Goal: Find specific page/section: Find specific page/section

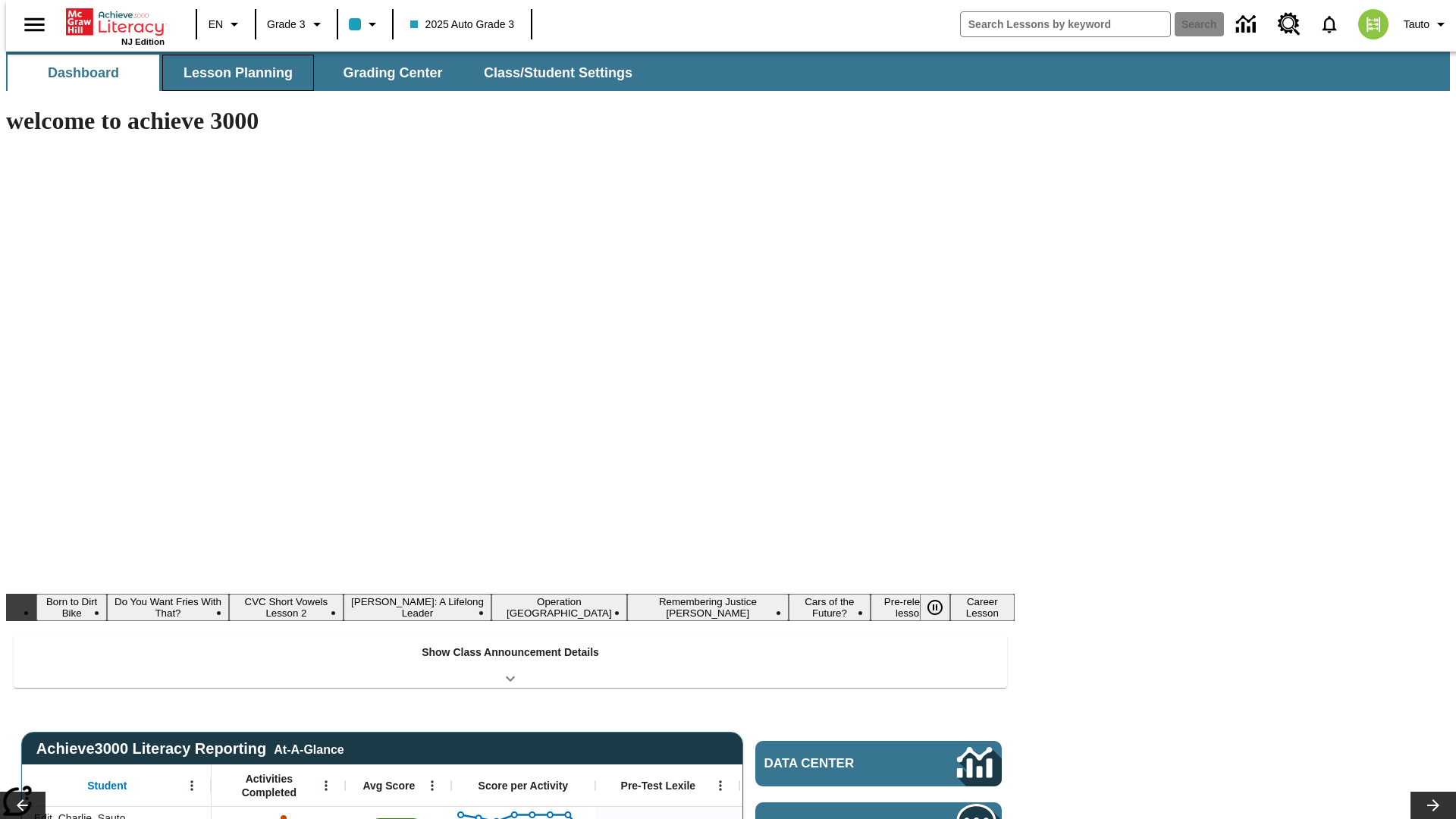
click at [232, 73] on button "Lesson Planning" at bounding box center [238, 72] width 152 height 36
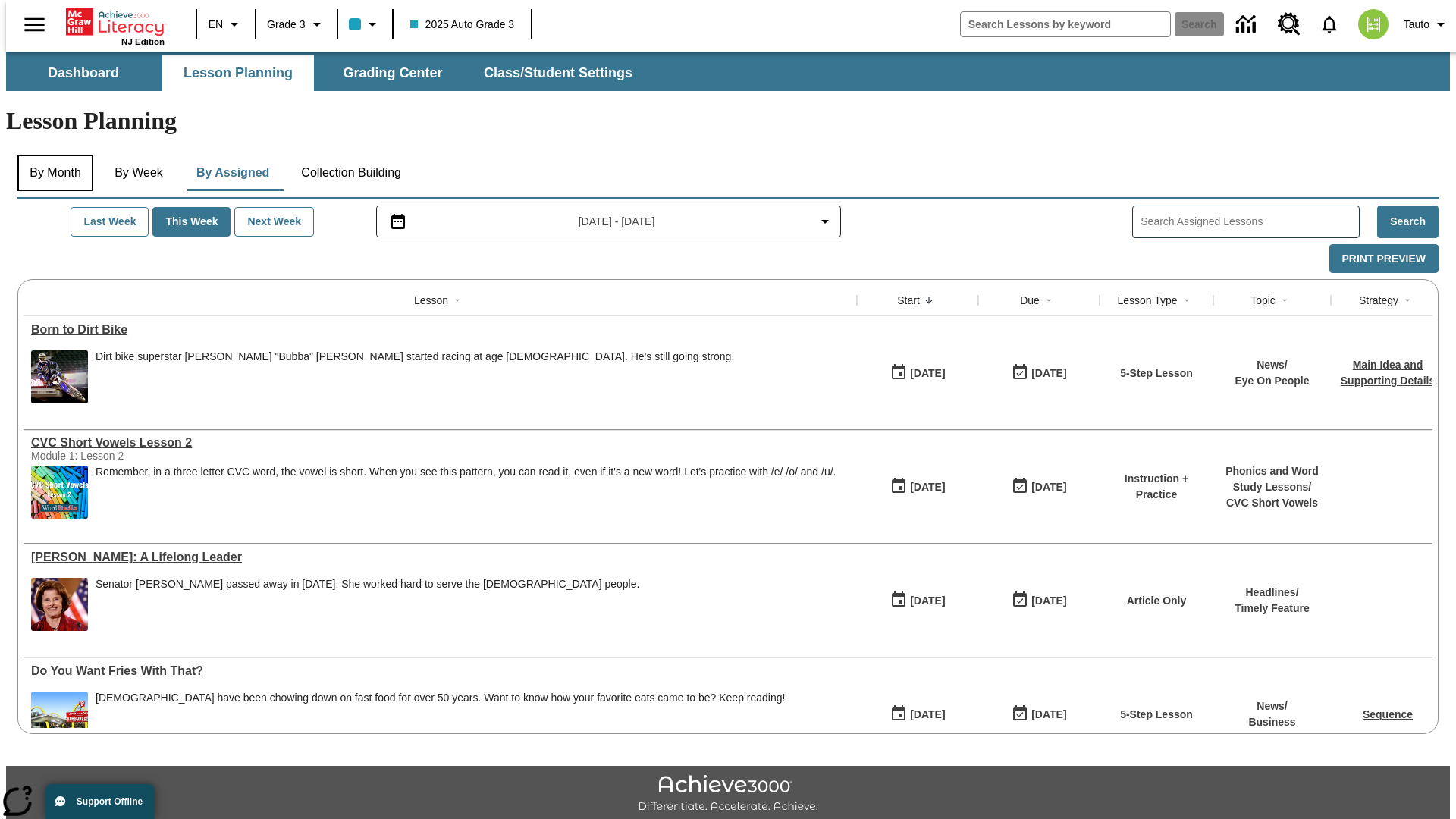
click at [51, 155] on button "By Month" at bounding box center [55, 172] width 76 height 36
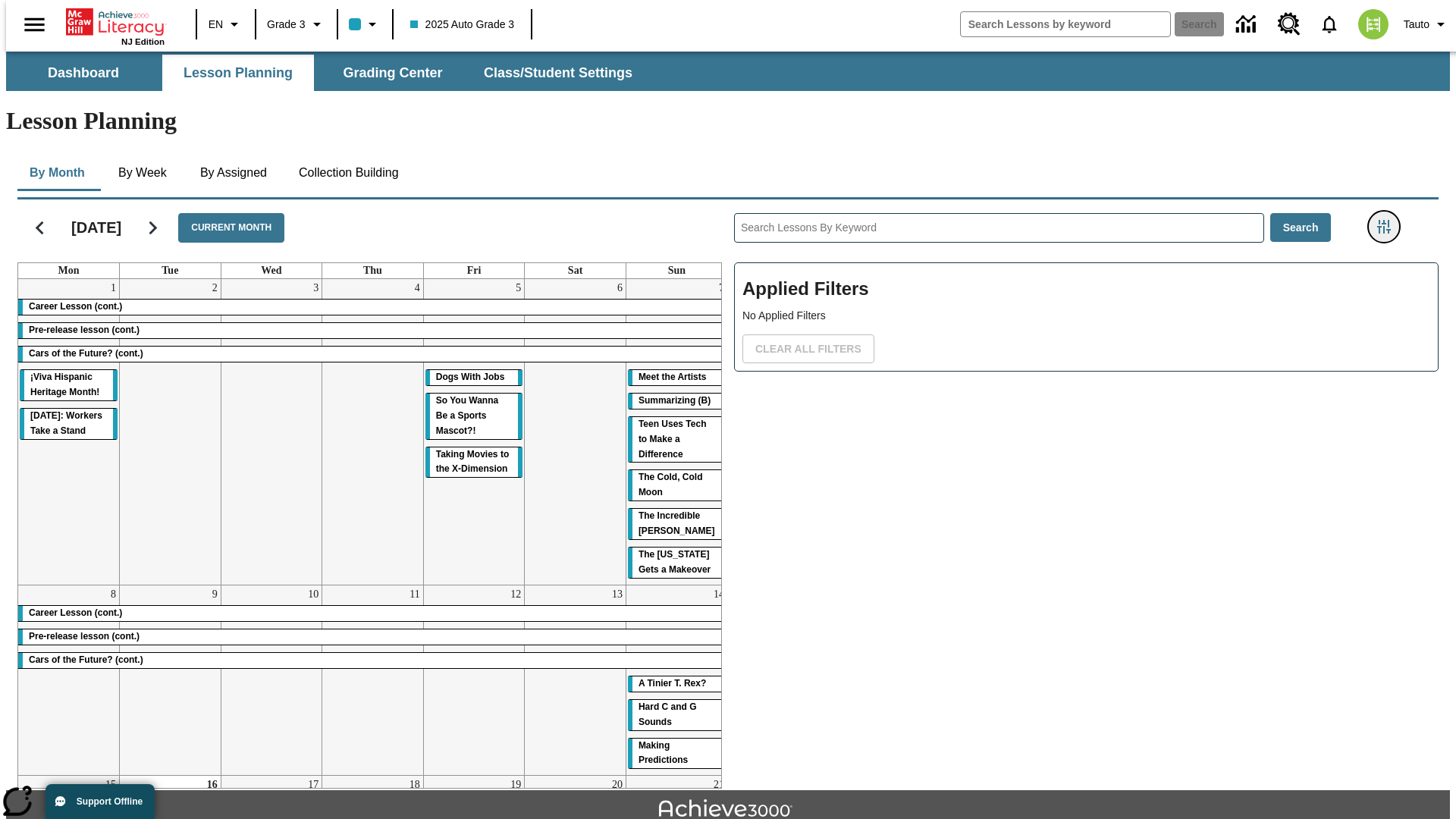
click at [1389, 220] on icon "Filters Side menu" at bounding box center [1384, 227] width 14 height 14
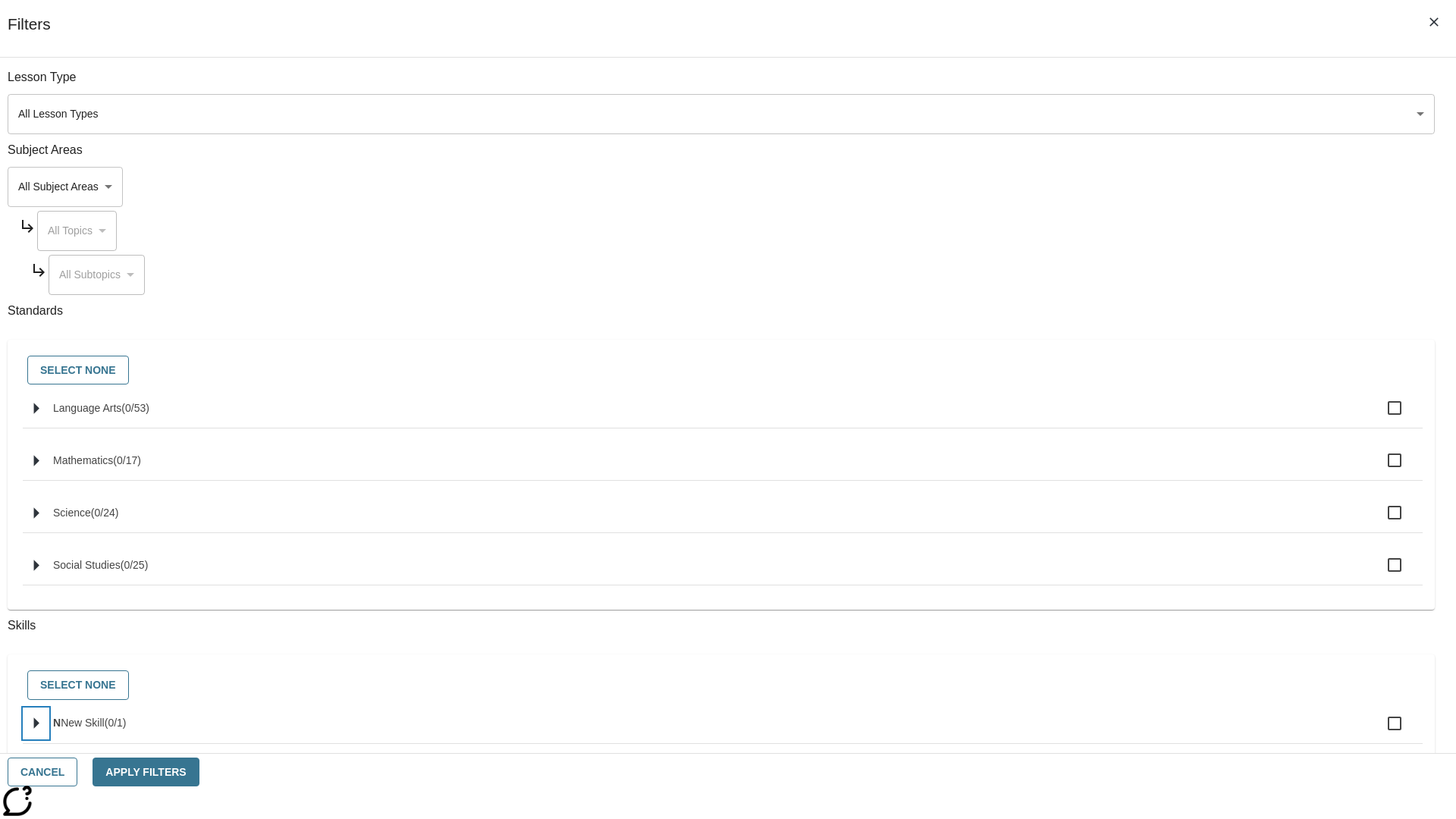
click at [40, 730] on icon "Select skills" at bounding box center [37, 724] width 6 height 11
click at [77, 772] on button "Cancel" at bounding box center [42, 773] width 70 height 30
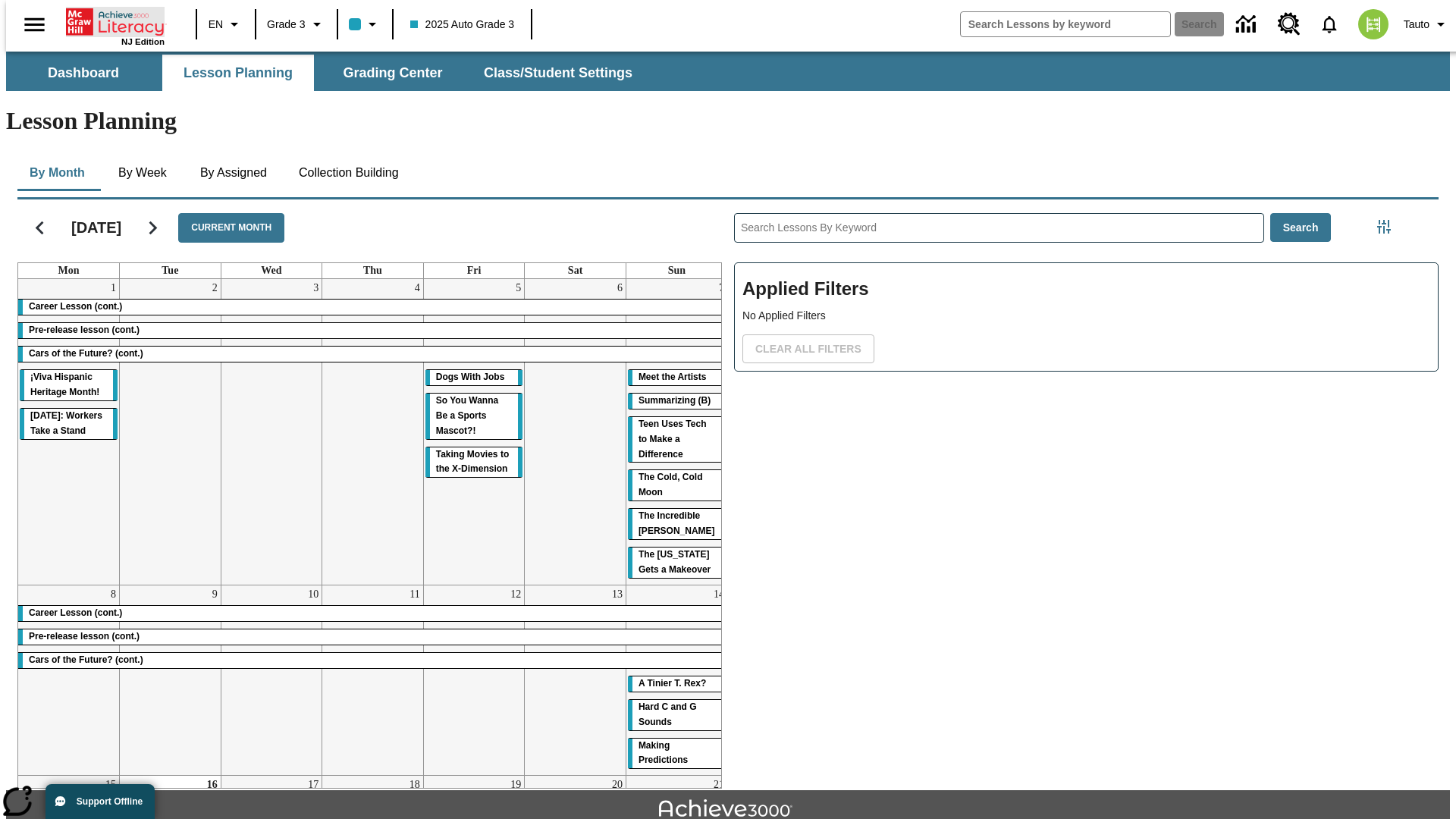
click at [109, 20] on icon "Home" at bounding box center [116, 21] width 101 height 30
